Goal: Find contact information: Find contact information

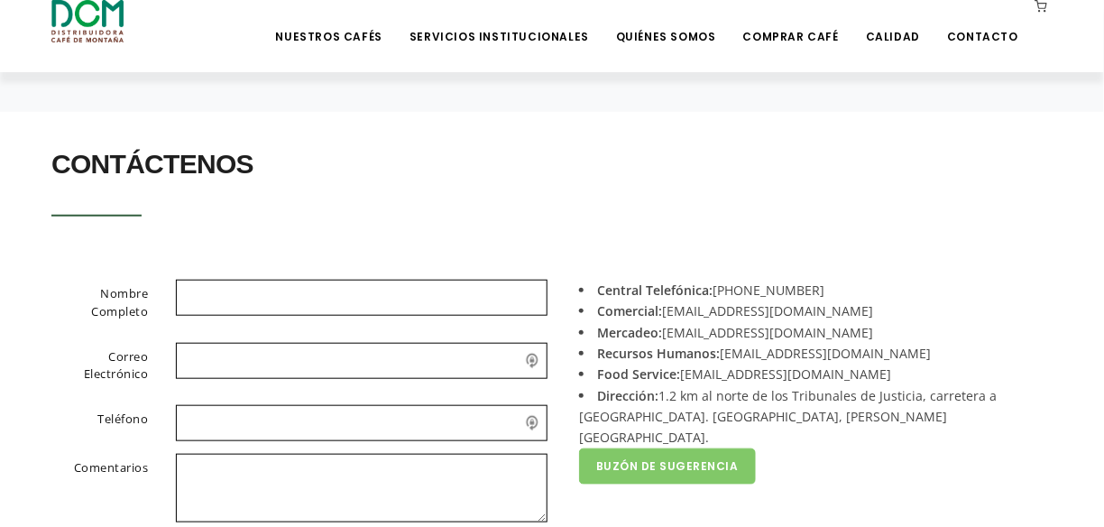
scroll to position [361, 0]
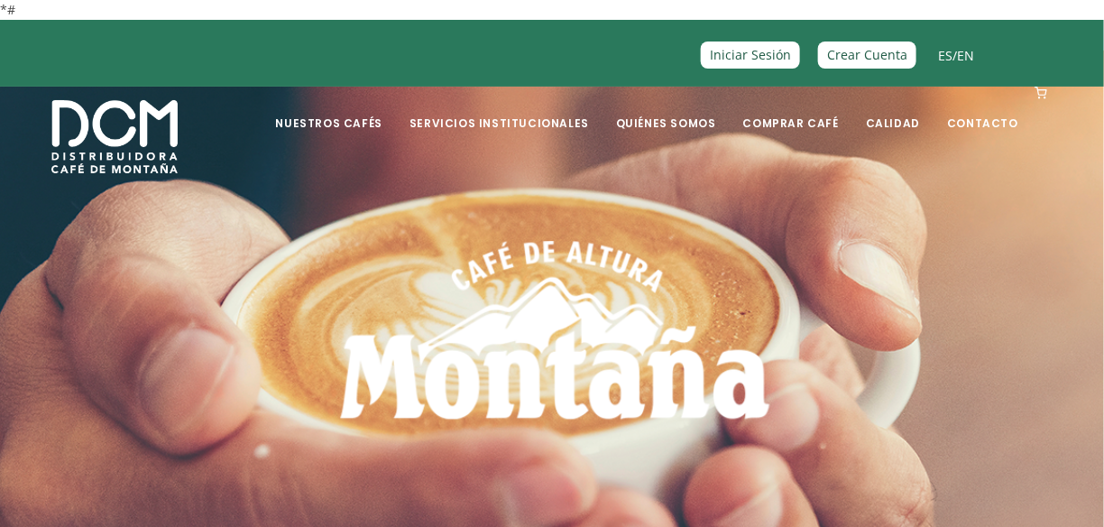
scroll to position [90, 0]
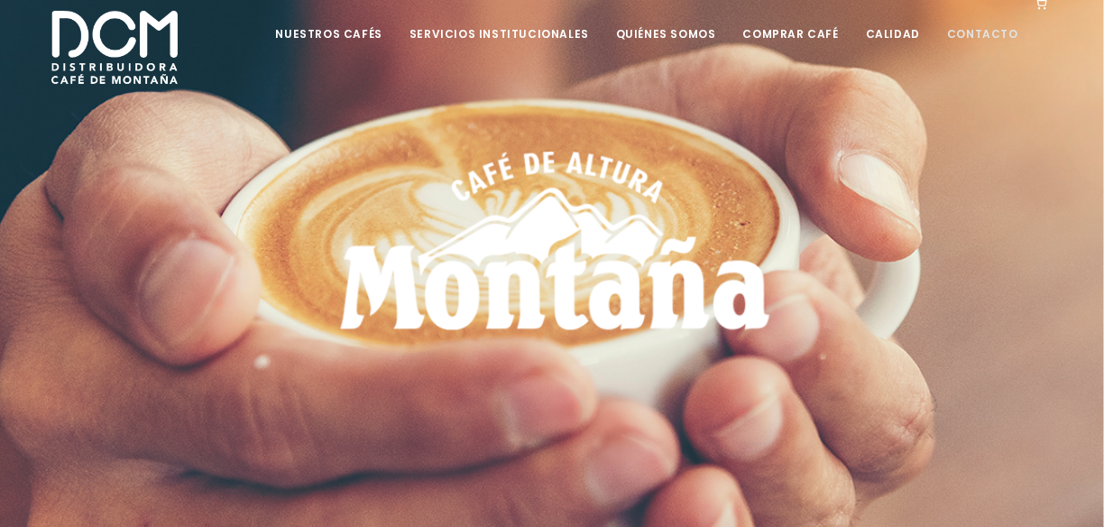
click at [971, 32] on link "Contacto" at bounding box center [983, 20] width 93 height 42
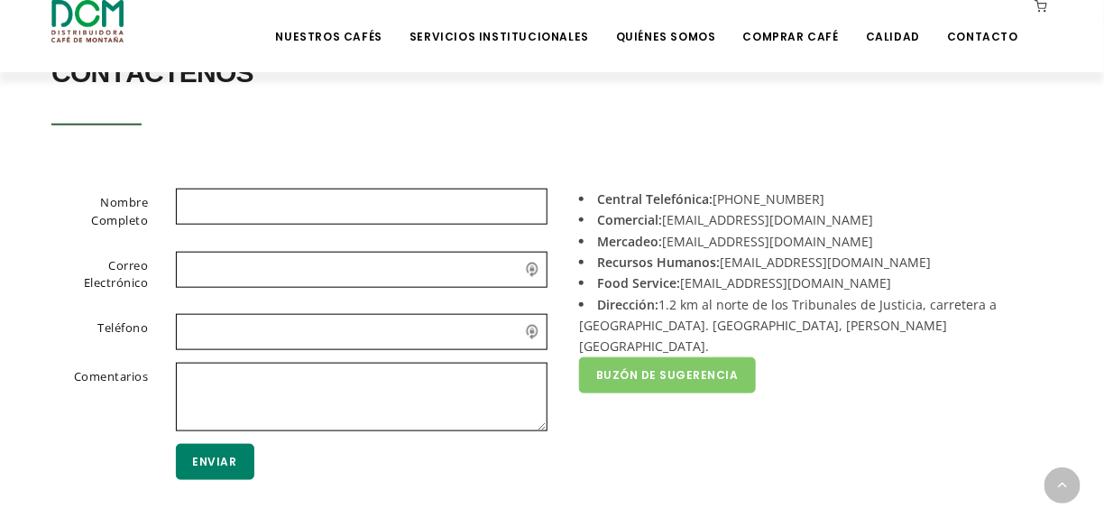
scroll to position [451, 0]
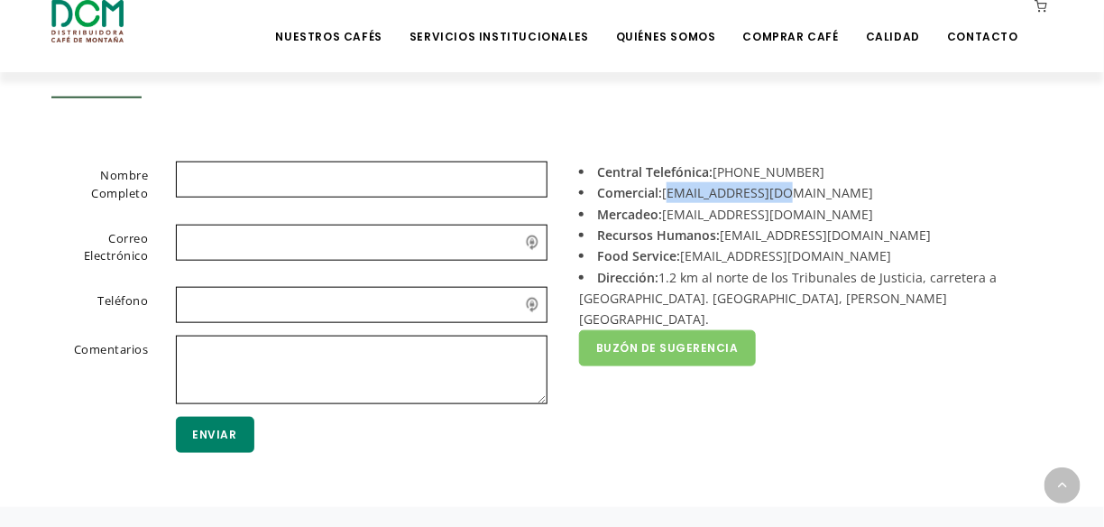
drag, startPoint x: 790, startPoint y: 191, endPoint x: 668, endPoint y: 196, distance: 122.8
click at [668, 196] on li "Comercial: acomercial@dcm.cr" at bounding box center [809, 192] width 460 height 21
copy li "[EMAIL_ADDRESS][DOMAIN_NAME]"
click at [793, 494] on div "Nombre Completo Correo Electrónico Teléfono Comentarios Enviar Central Telefóni…" at bounding box center [552, 330] width 1029 height 337
drag, startPoint x: 786, startPoint y: 211, endPoint x: 664, endPoint y: 214, distance: 121.8
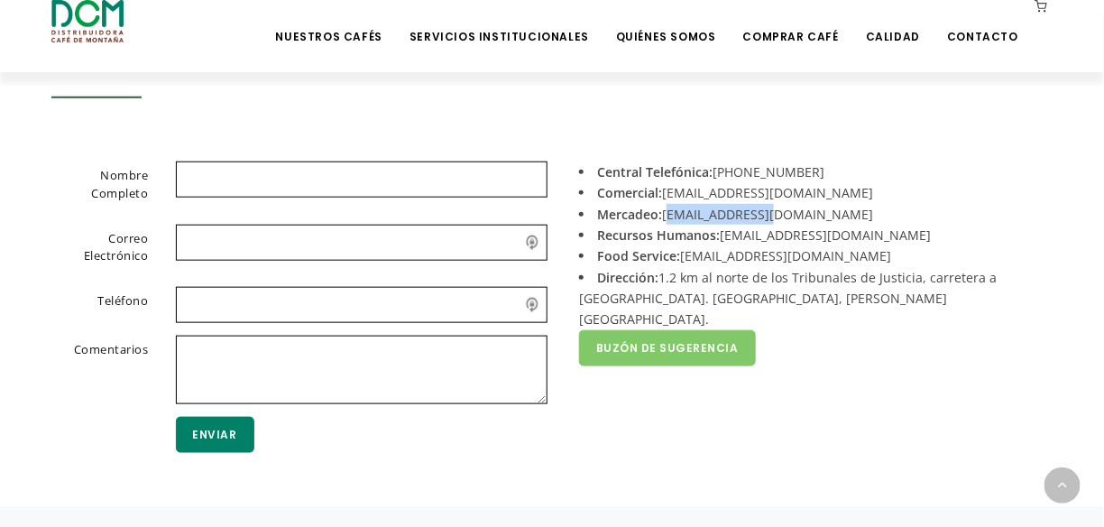
click at [664, 214] on li "Mercadeo: mercadeo@dcm.cr" at bounding box center [809, 214] width 460 height 21
copy li "[EMAIL_ADDRESS][DOMAIN_NAME]"
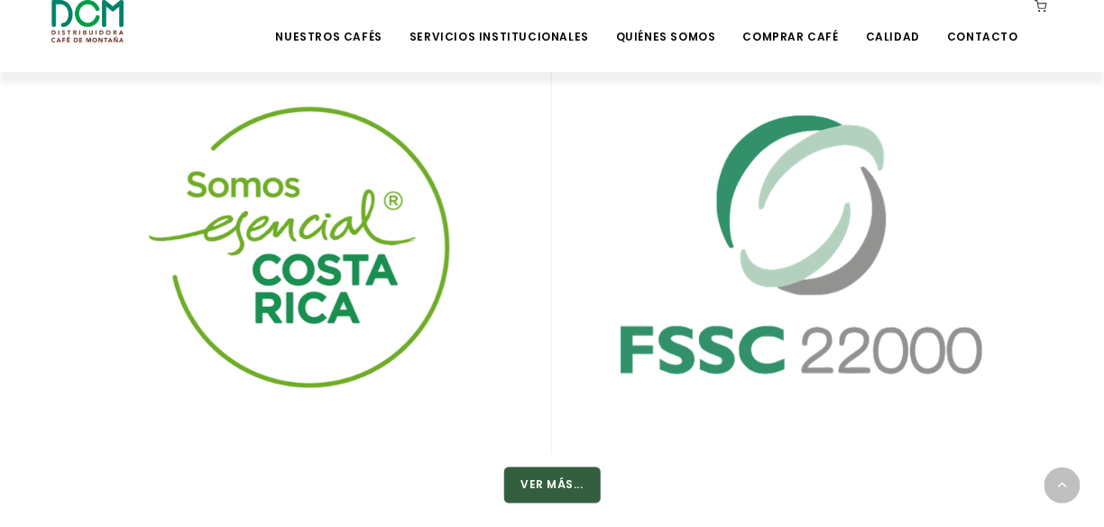
scroll to position [2766, 0]
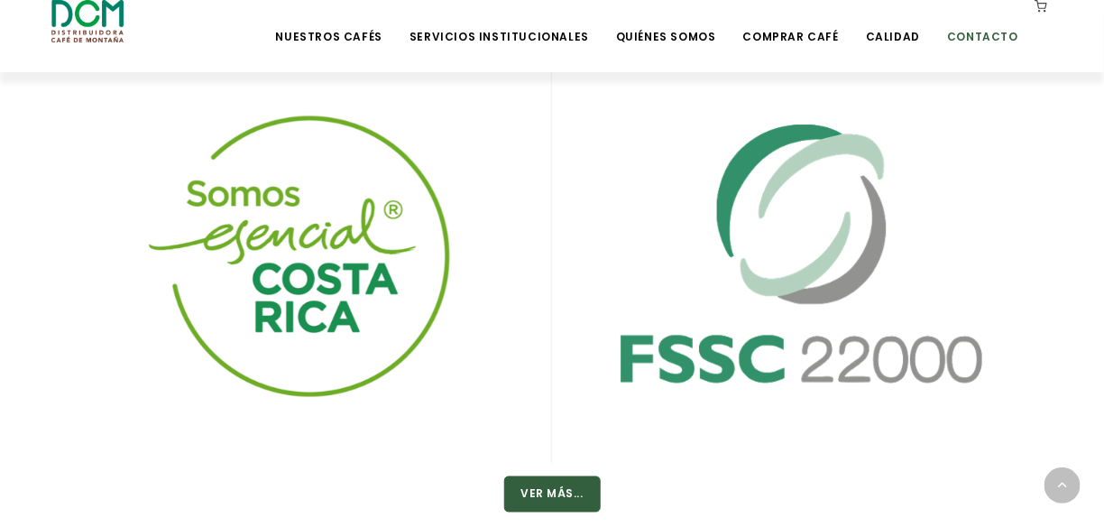
click at [984, 38] on link "Contacto" at bounding box center [983, 23] width 93 height 42
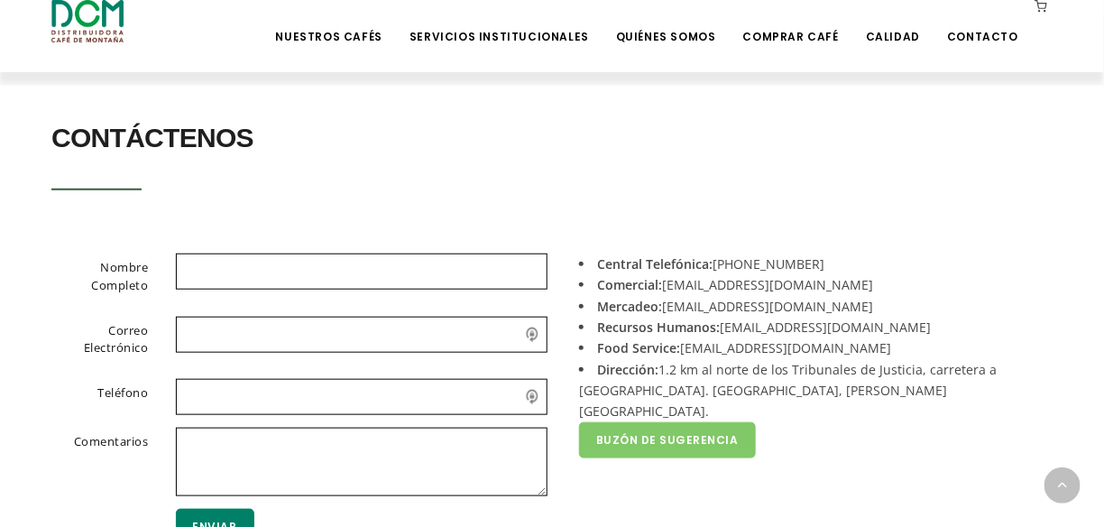
scroll to position [451, 0]
